Goal: Task Accomplishment & Management: Manage account settings

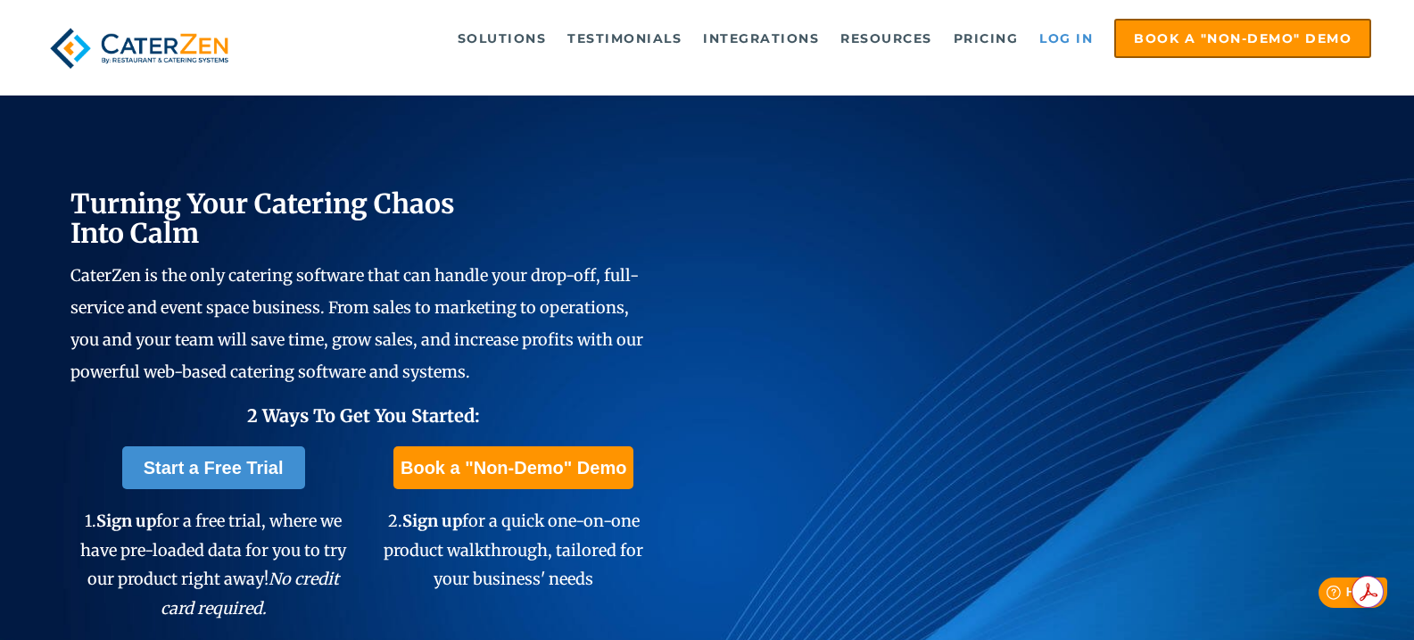
click at [1056, 37] on link "Log in" at bounding box center [1065, 39] width 71 height 36
click at [1057, 43] on link "Log in" at bounding box center [1065, 39] width 71 height 36
click at [1055, 45] on link "Log in" at bounding box center [1065, 39] width 71 height 36
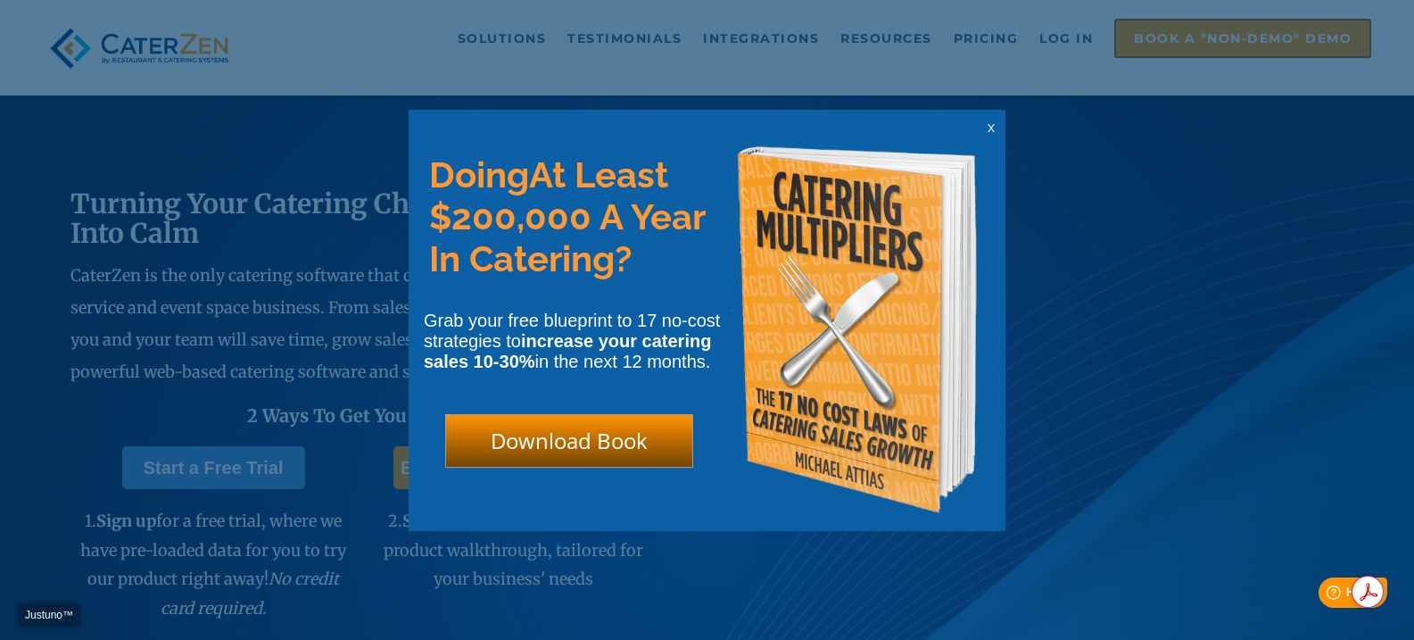
click at [990, 126] on span "x" at bounding box center [991, 127] width 7 height 17
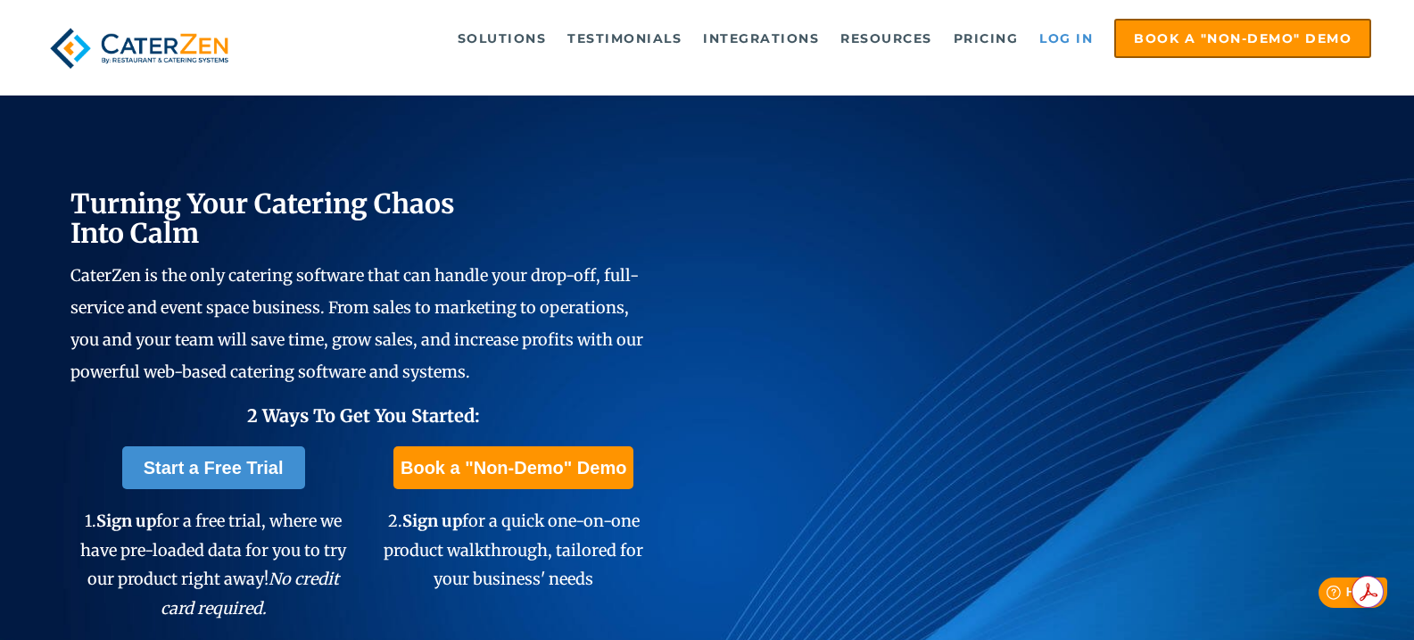
click at [1069, 35] on link "Log in" at bounding box center [1065, 39] width 71 height 36
click at [1064, 53] on link "Log in" at bounding box center [1065, 39] width 71 height 36
